Goal: Find specific page/section: Find specific page/section

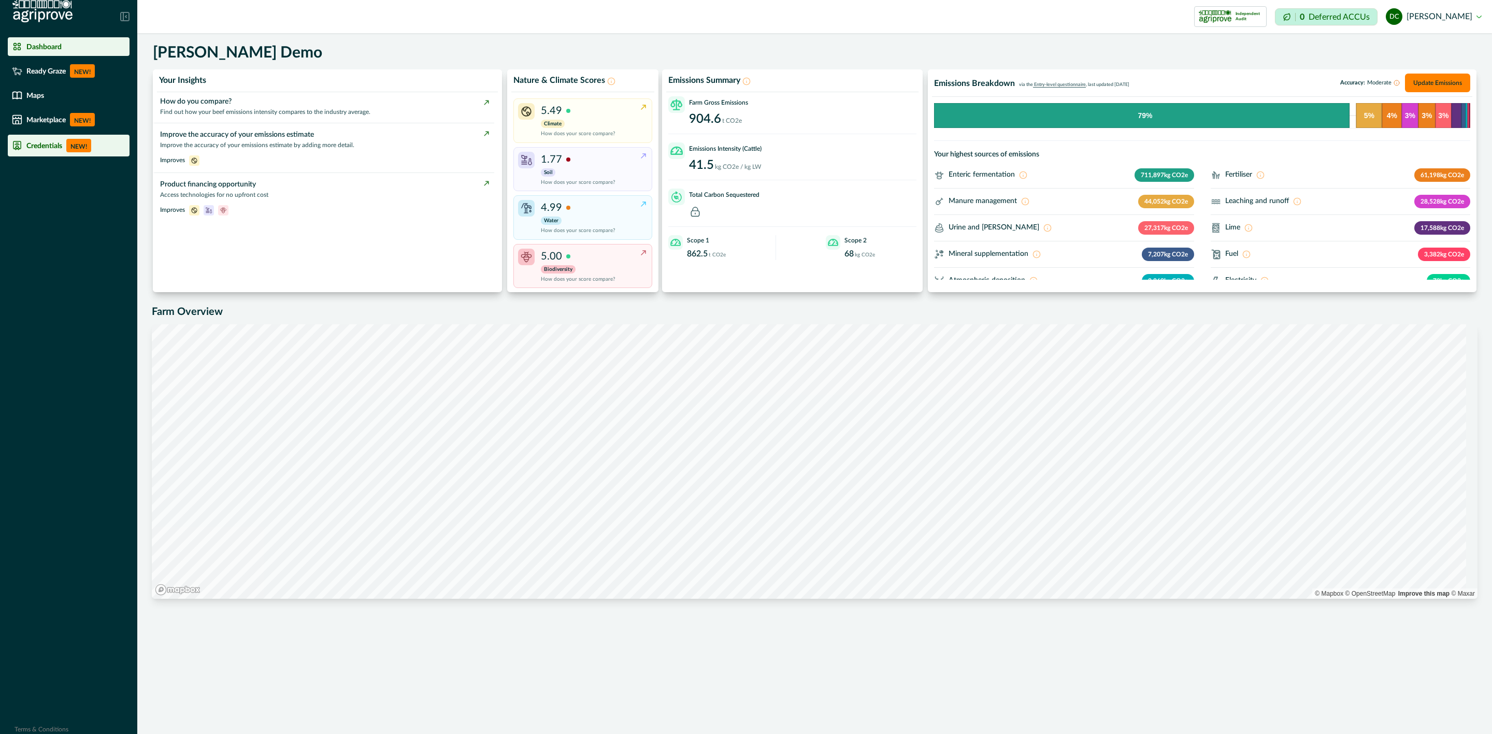
click at [84, 145] on p "NEW!" at bounding box center [78, 145] width 25 height 13
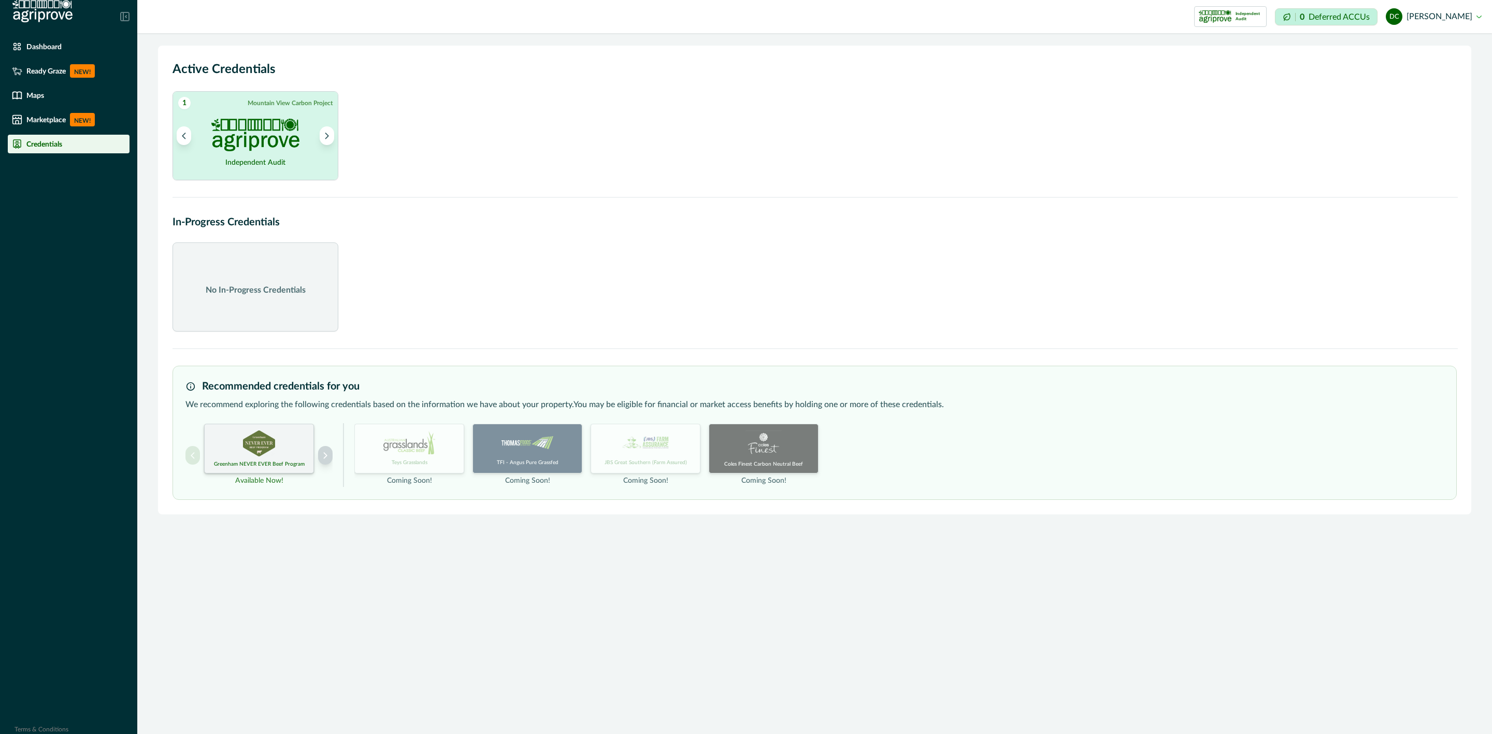
click at [326, 458] on icon "Next project" at bounding box center [325, 455] width 7 height 7
click at [191, 454] on icon "Previous project" at bounding box center [192, 455] width 7 height 7
click at [331, 459] on button "Next project" at bounding box center [325, 455] width 15 height 19
click at [191, 455] on icon "Previous project" at bounding box center [192, 455] width 7 height 7
click at [327, 452] on icon "Next project" at bounding box center [325, 455] width 7 height 7
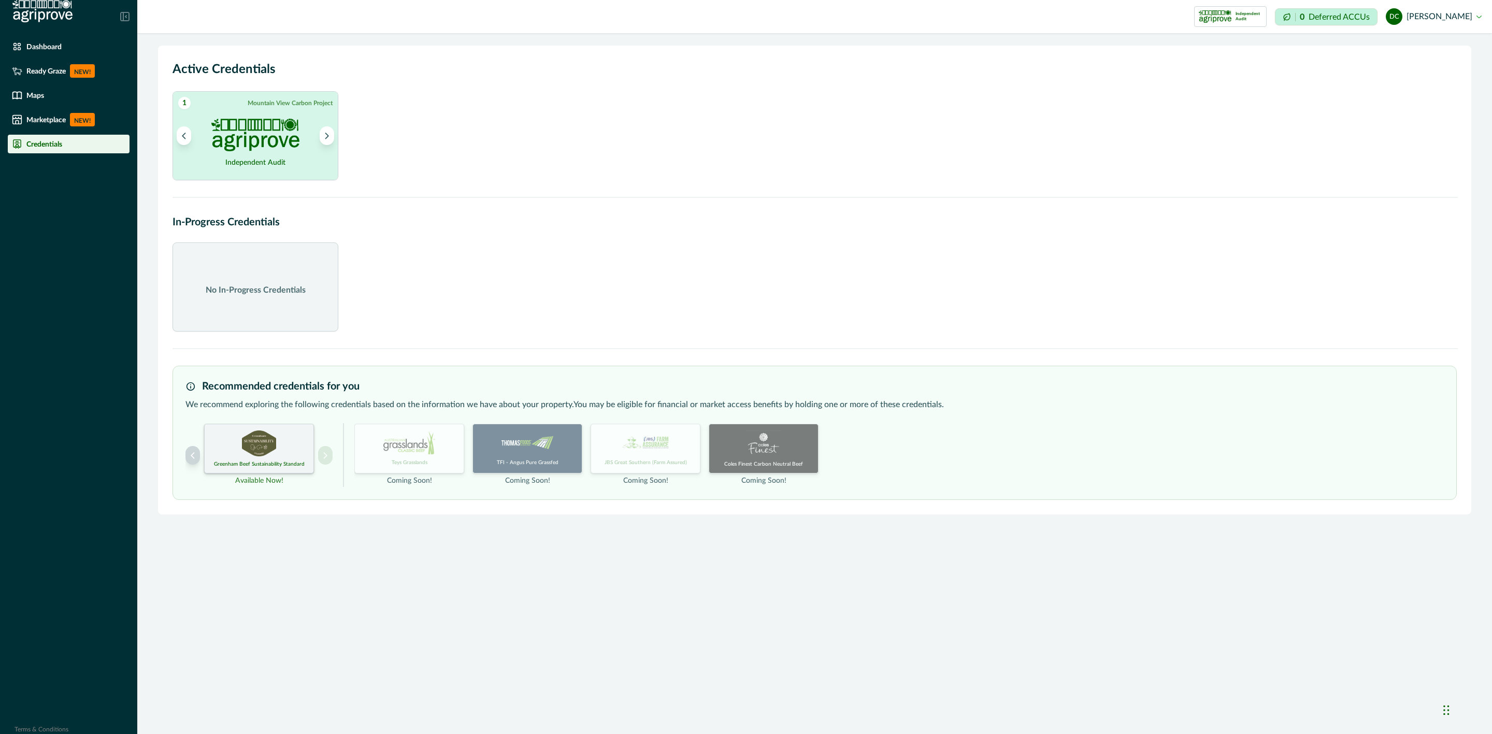
click at [188, 461] on button "Previous project" at bounding box center [192, 455] width 15 height 19
click at [330, 454] on button "Next project" at bounding box center [325, 455] width 15 height 19
